Goal: Book appointment/travel/reservation

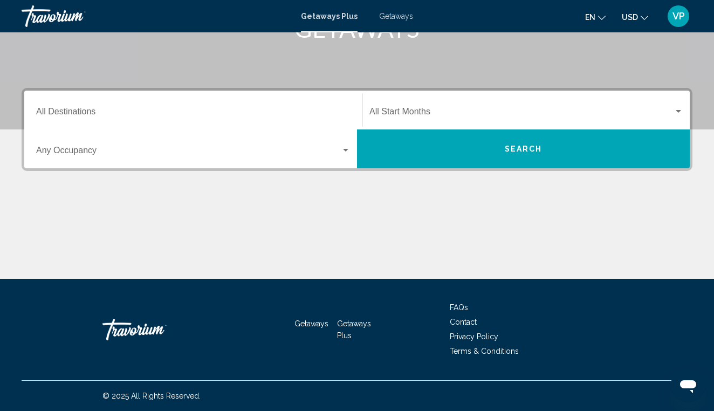
scroll to position [194, 0]
click at [157, 153] on span "Search widget" at bounding box center [188, 153] width 305 height 10
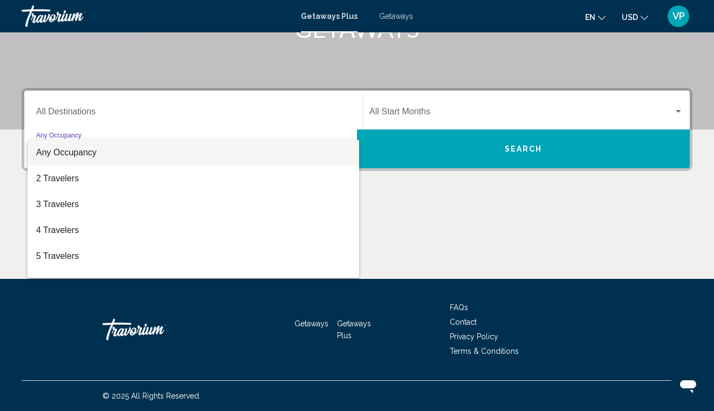
click at [169, 118] on div at bounding box center [357, 205] width 714 height 411
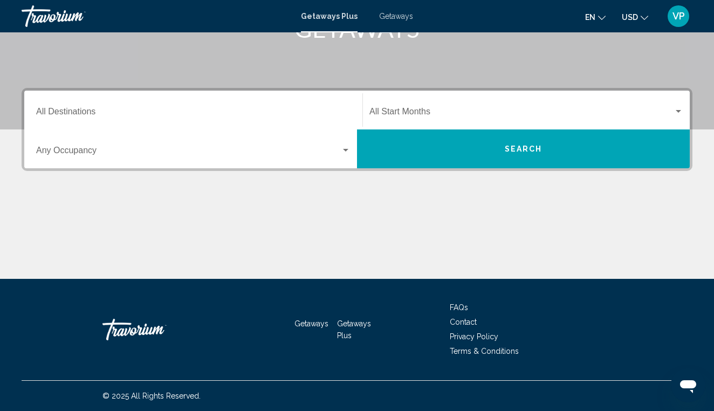
click at [119, 149] on span "Search widget" at bounding box center [188, 153] width 305 height 10
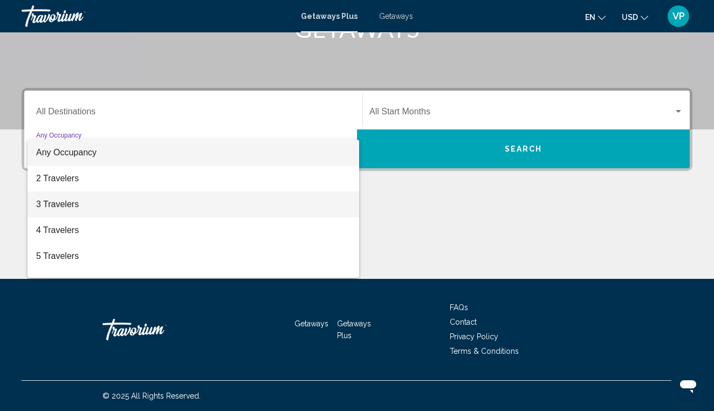
click at [81, 204] on span "3 Travelers" at bounding box center [193, 204] width 314 height 26
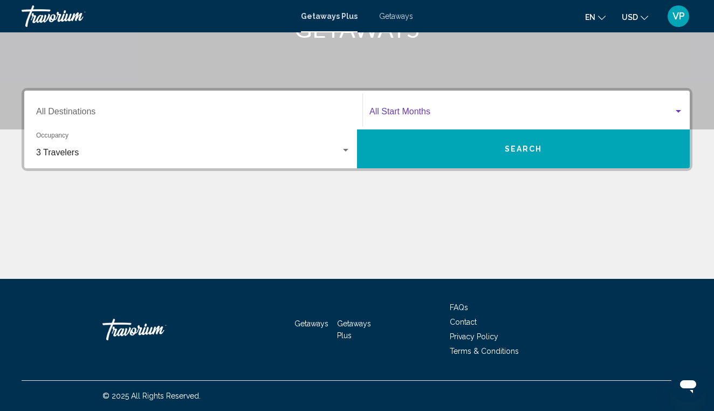
click at [393, 117] on span "Search widget" at bounding box center [521, 114] width 304 height 10
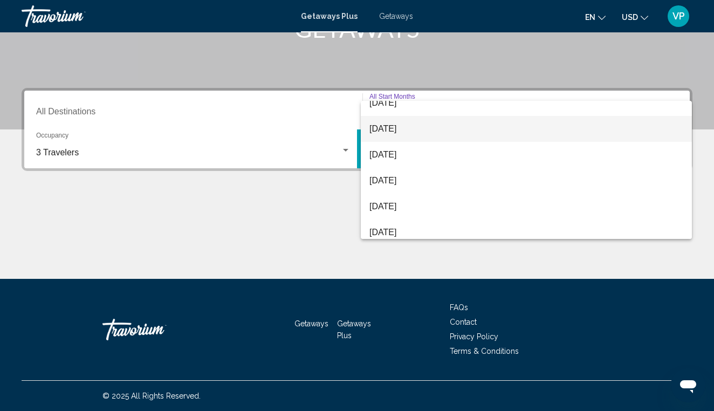
scroll to position [168, 0]
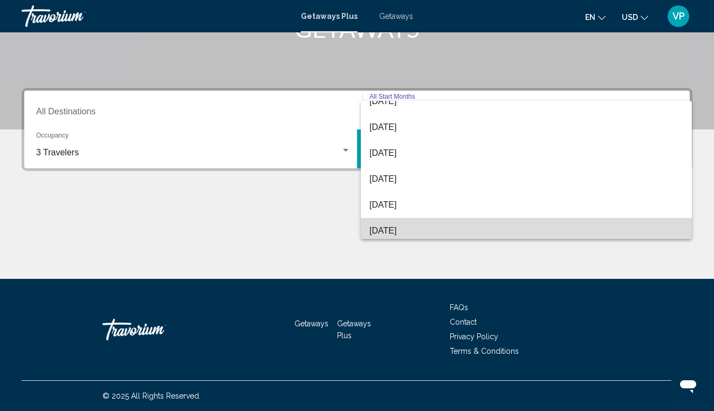
click at [396, 227] on span "[DATE]" at bounding box center [526, 231] width 314 height 26
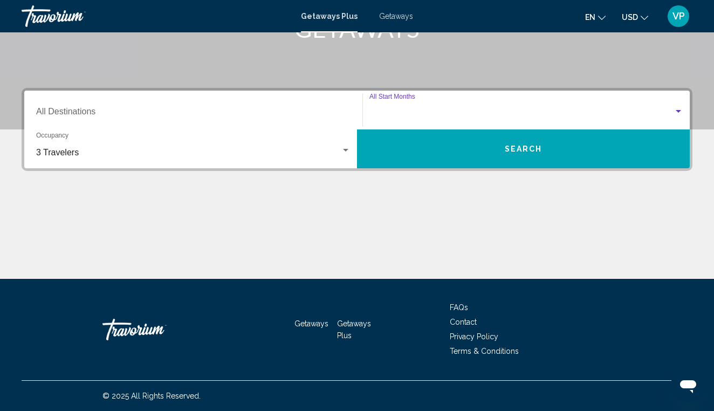
scroll to position [173, 0]
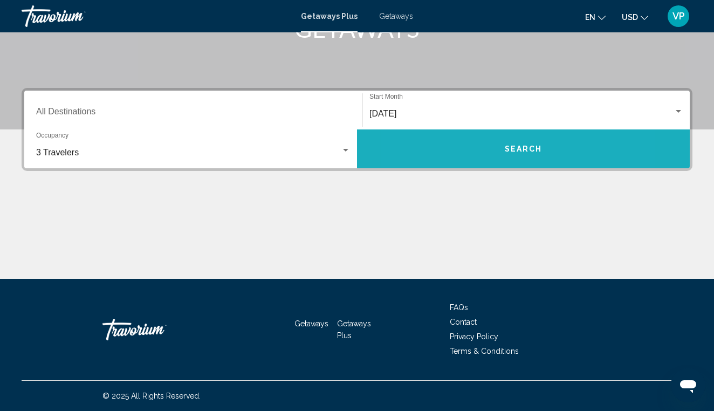
click at [467, 147] on button "Search" at bounding box center [523, 148] width 333 height 39
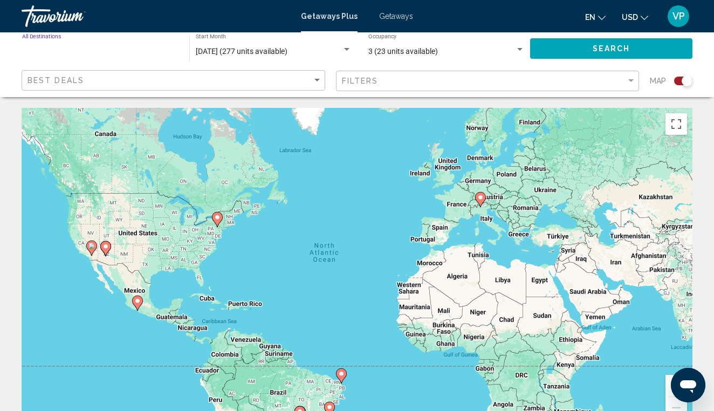
click at [76, 47] on input "Destination All Destinations" at bounding box center [100, 51] width 156 height 9
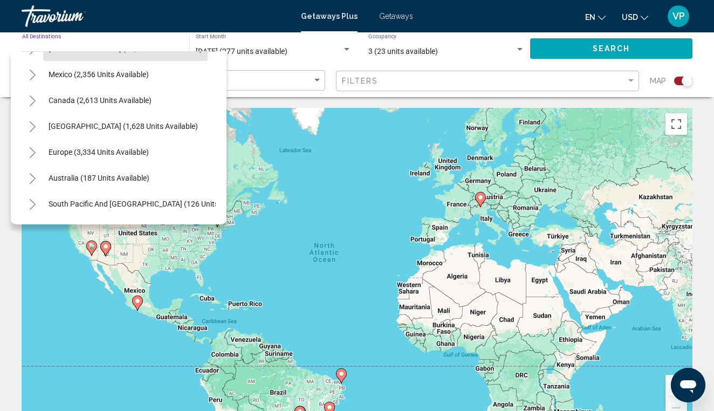
scroll to position [67, 0]
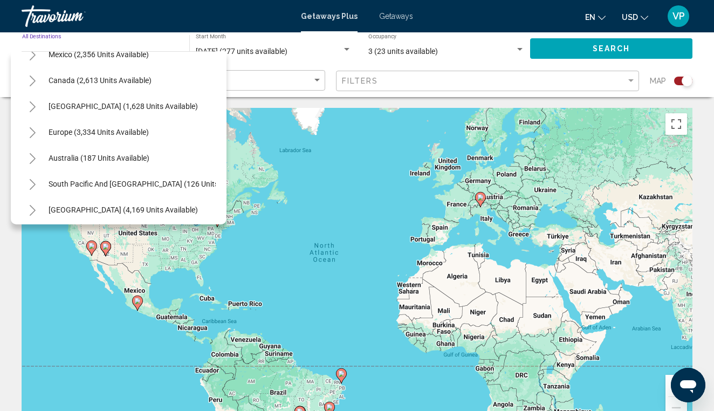
click at [33, 133] on icon "Toggle Europe (3,334 units available)" at bounding box center [33, 132] width 8 height 11
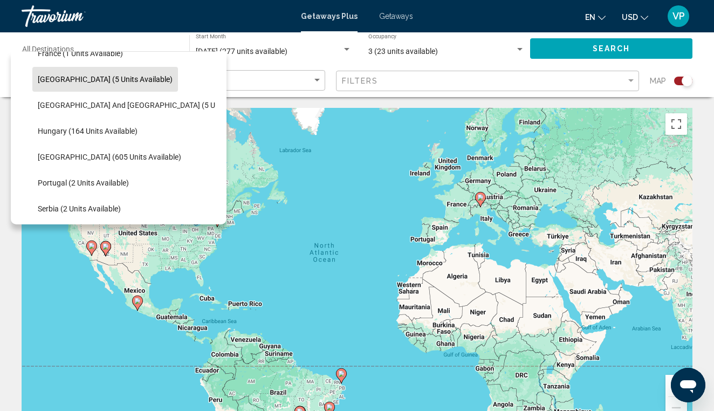
scroll to position [277, 0]
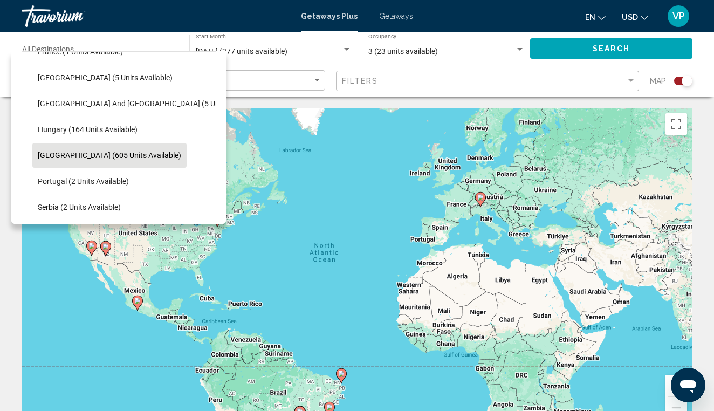
click at [70, 156] on span "[GEOGRAPHIC_DATA] (605 units available)" at bounding box center [109, 155] width 143 height 9
type input "**********"
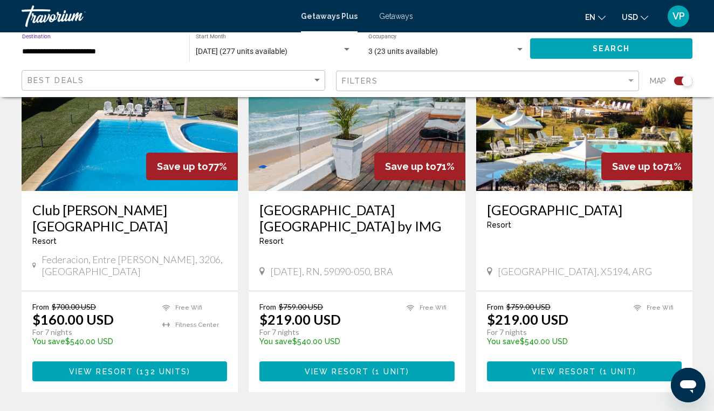
scroll to position [494, 0]
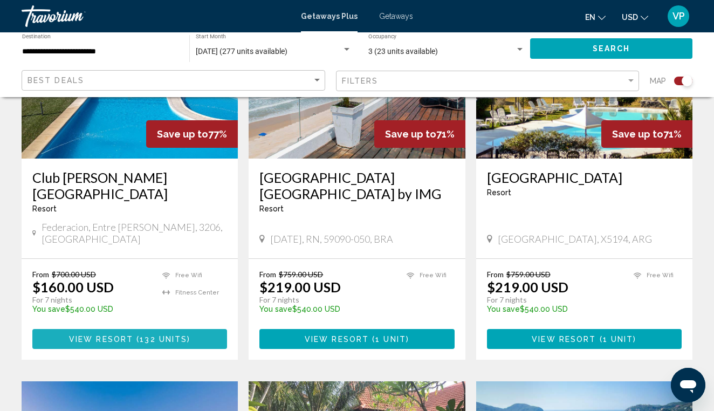
click at [159, 335] on span "132 units" at bounding box center [163, 339] width 47 height 9
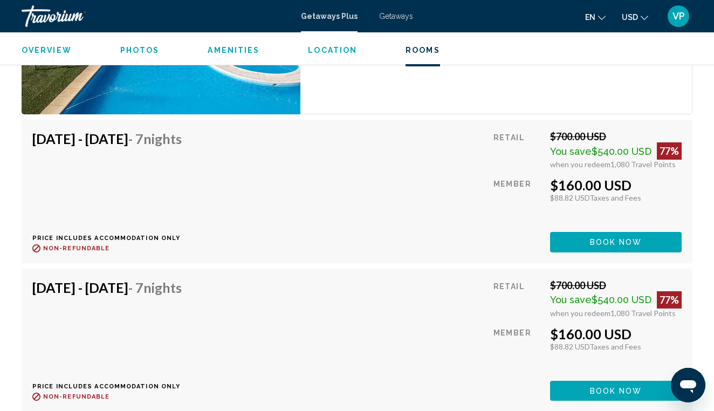
scroll to position [1979, 0]
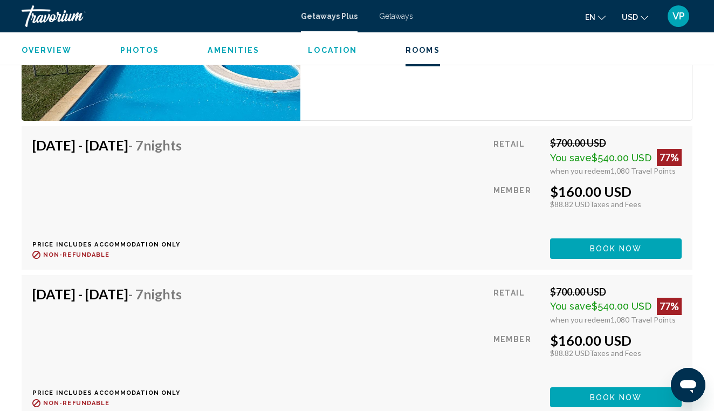
click at [591, 245] on span "Book now" at bounding box center [616, 249] width 52 height 9
